Goal: Information Seeking & Learning: Learn about a topic

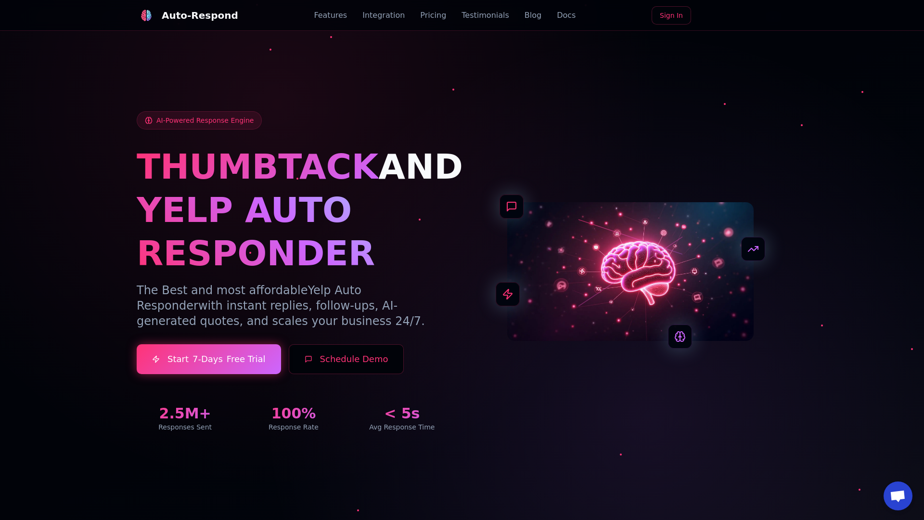
click at [525, 15] on link "Blog" at bounding box center [533, 16] width 17 height 12
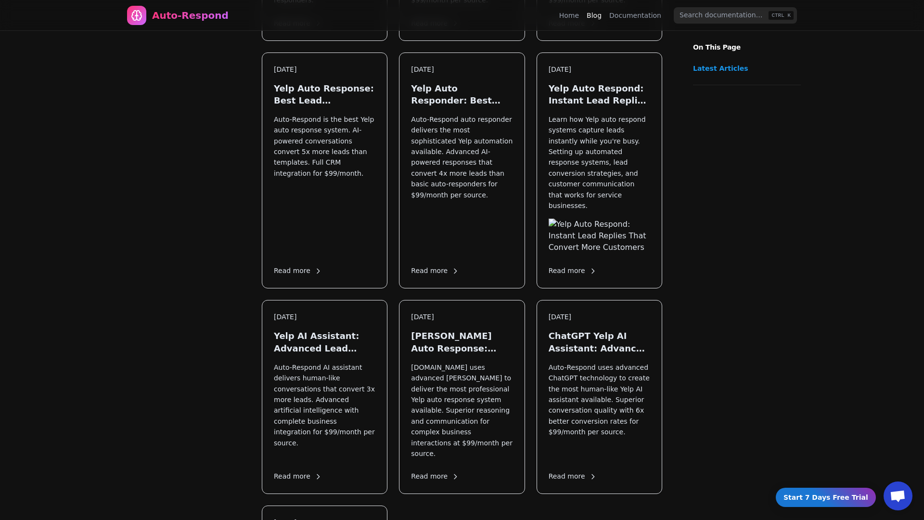
scroll to position [1311, 0]
